Goal: Check status: Check status

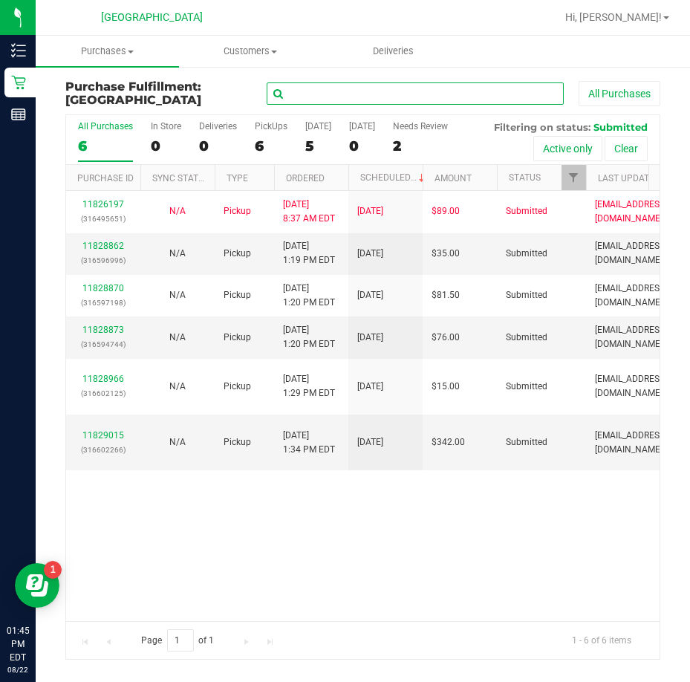
click at [458, 95] on input "text" at bounding box center [415, 93] width 297 height 22
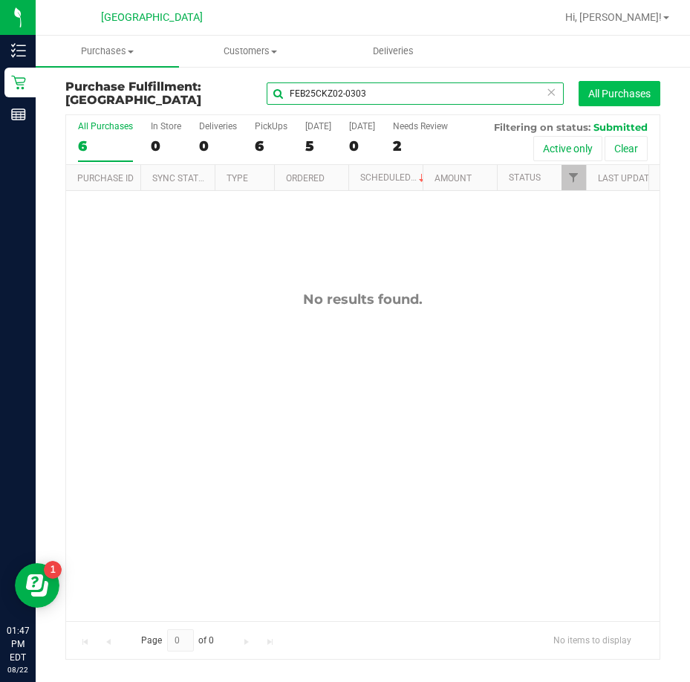
type input "FEB25CKZ02-0303"
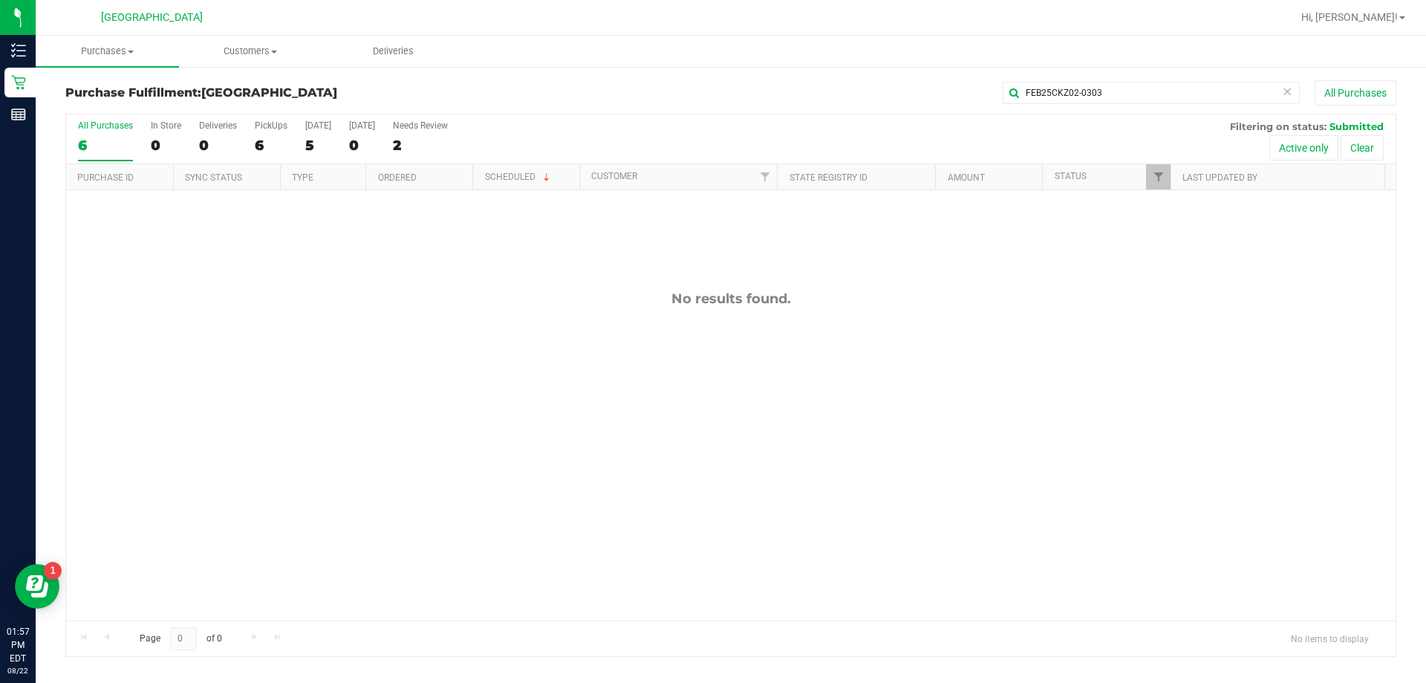
click at [684, 81] on div "FEB25CKZ02-0303 All Purchases" at bounding box center [953, 92] width 888 height 25
drag, startPoint x: 1347, startPoint y: 13, endPoint x: 1367, endPoint y: 15, distance: 20.1
click at [689, 13] on span "Hi, [PERSON_NAME]!" at bounding box center [1350, 17] width 97 height 12
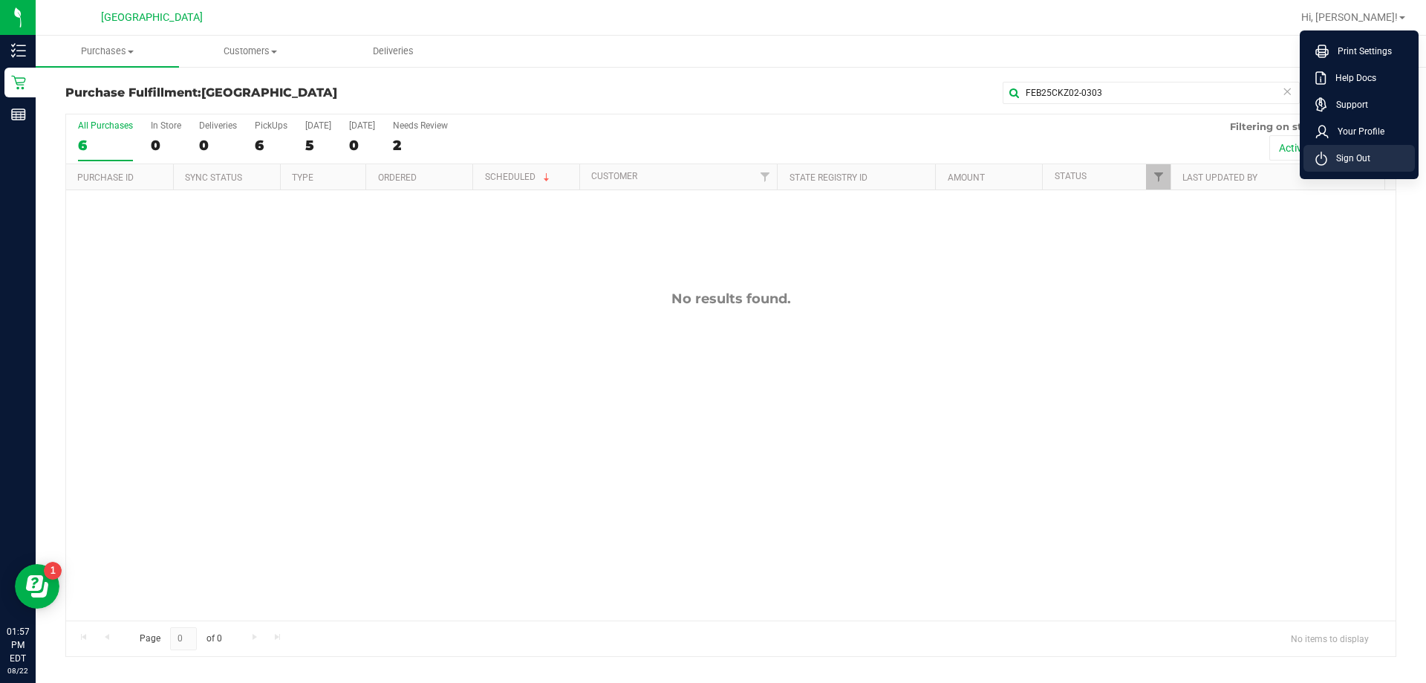
click at [689, 155] on span "Sign Out" at bounding box center [1349, 158] width 43 height 15
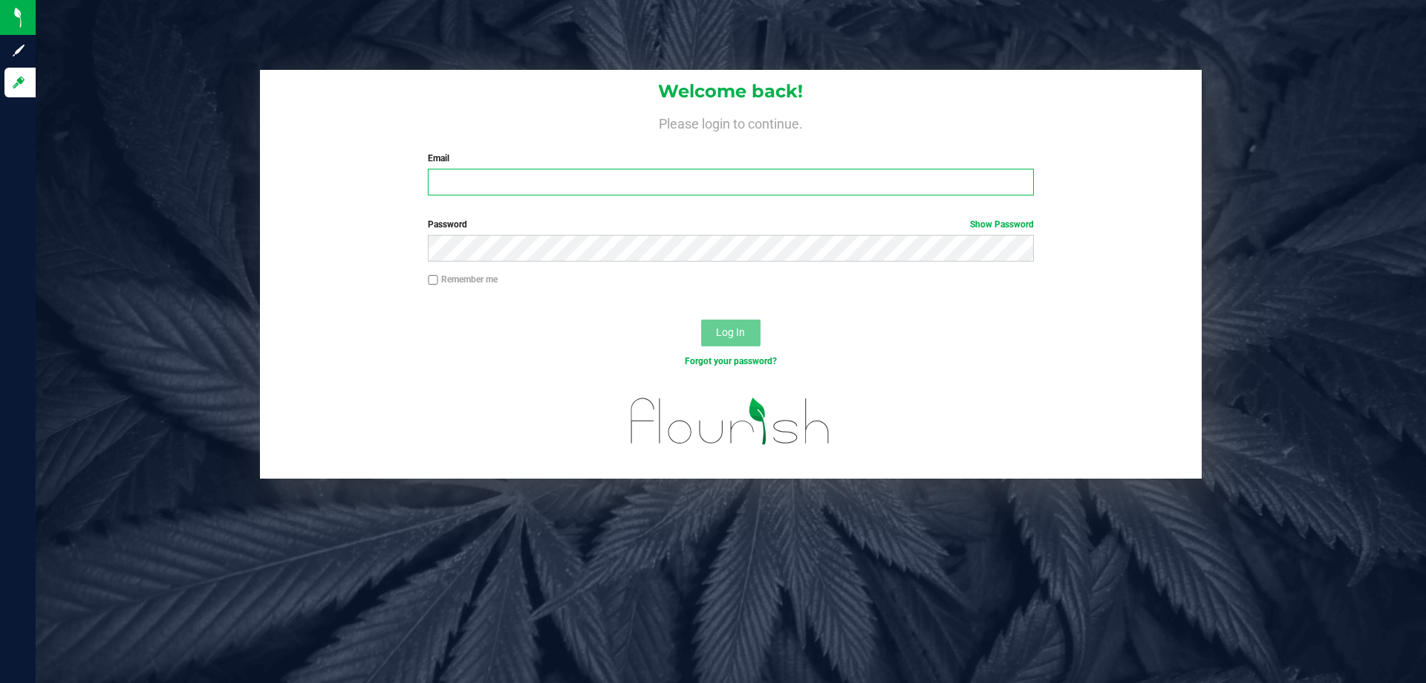
click at [689, 185] on input "Email" at bounding box center [730, 182] width 605 height 27
type input "[PERSON_NAME][EMAIL_ADDRESS][DOMAIN_NAME]"
click at [689, 319] on button "Log In" at bounding box center [730, 332] width 59 height 27
